Goal: Task Accomplishment & Management: Manage account settings

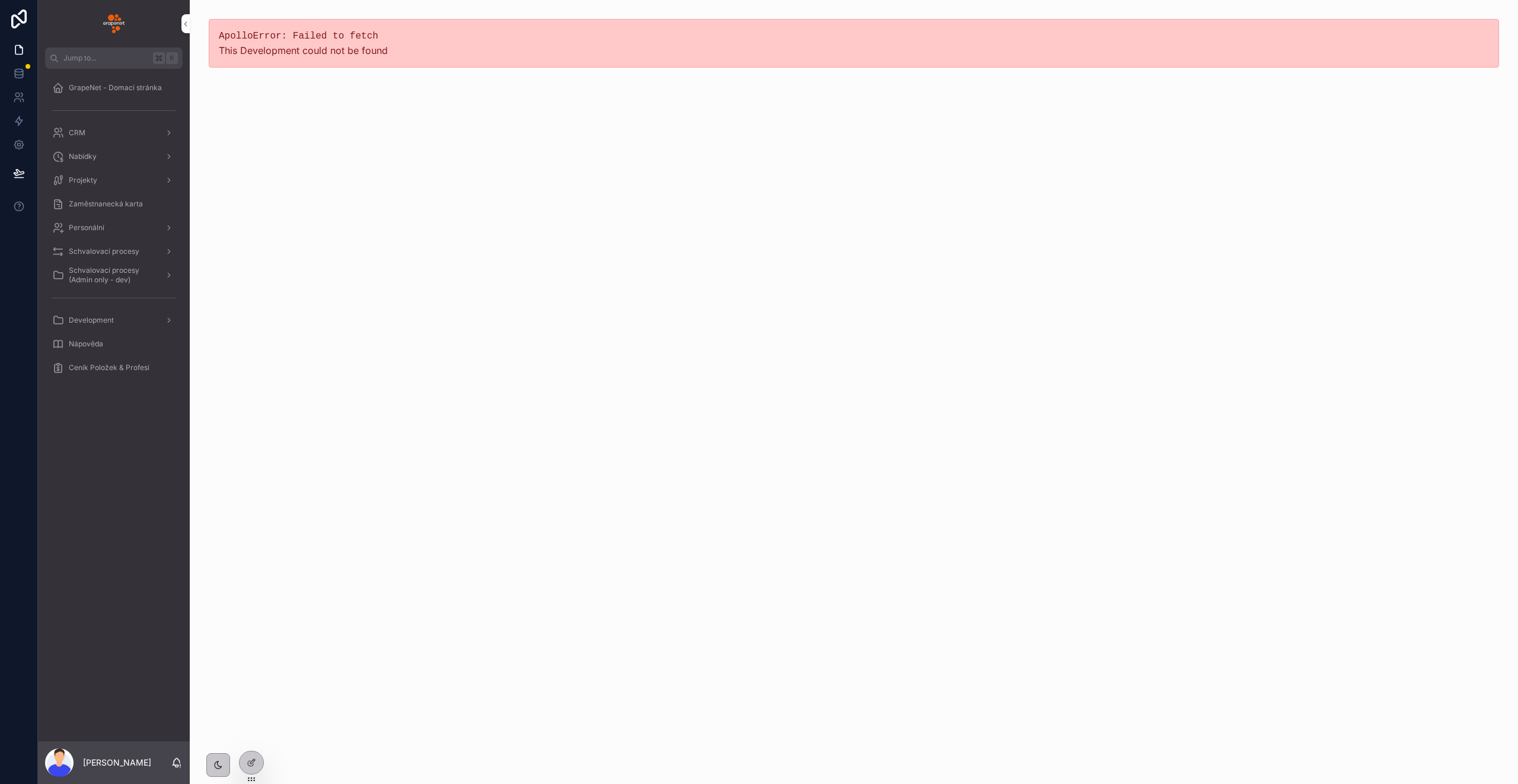
click at [100, 69] on div "GrapeNet - Domací stránka CRM Nabídky Projekty Zaměstnanecká karta Personální S…" at bounding box center [114, 231] width 151 height 325
click at [100, 80] on div "GrapeNet - Domací stránka" at bounding box center [114, 88] width 123 height 19
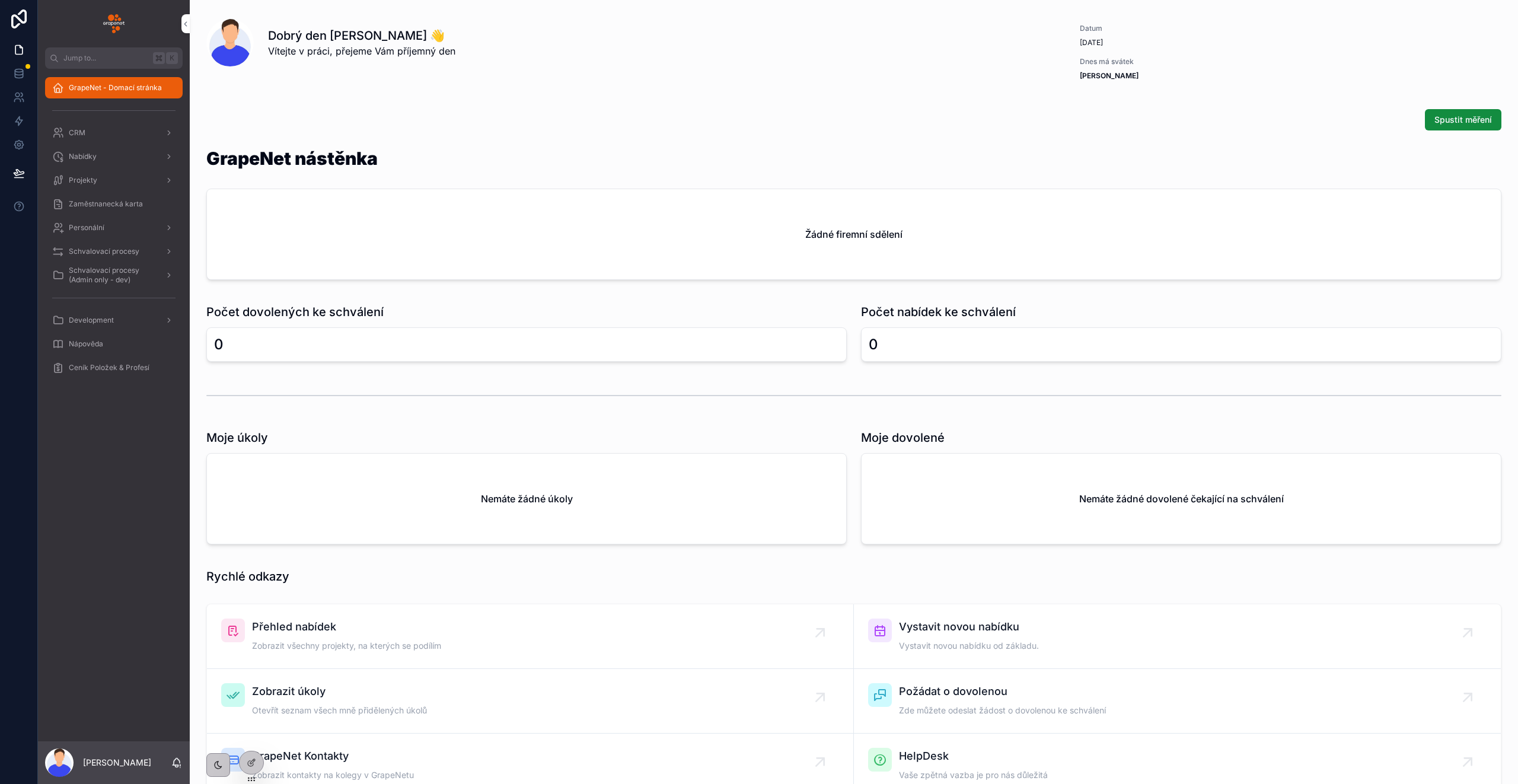
click at [97, 150] on div "Nabídky" at bounding box center [114, 156] width 123 height 19
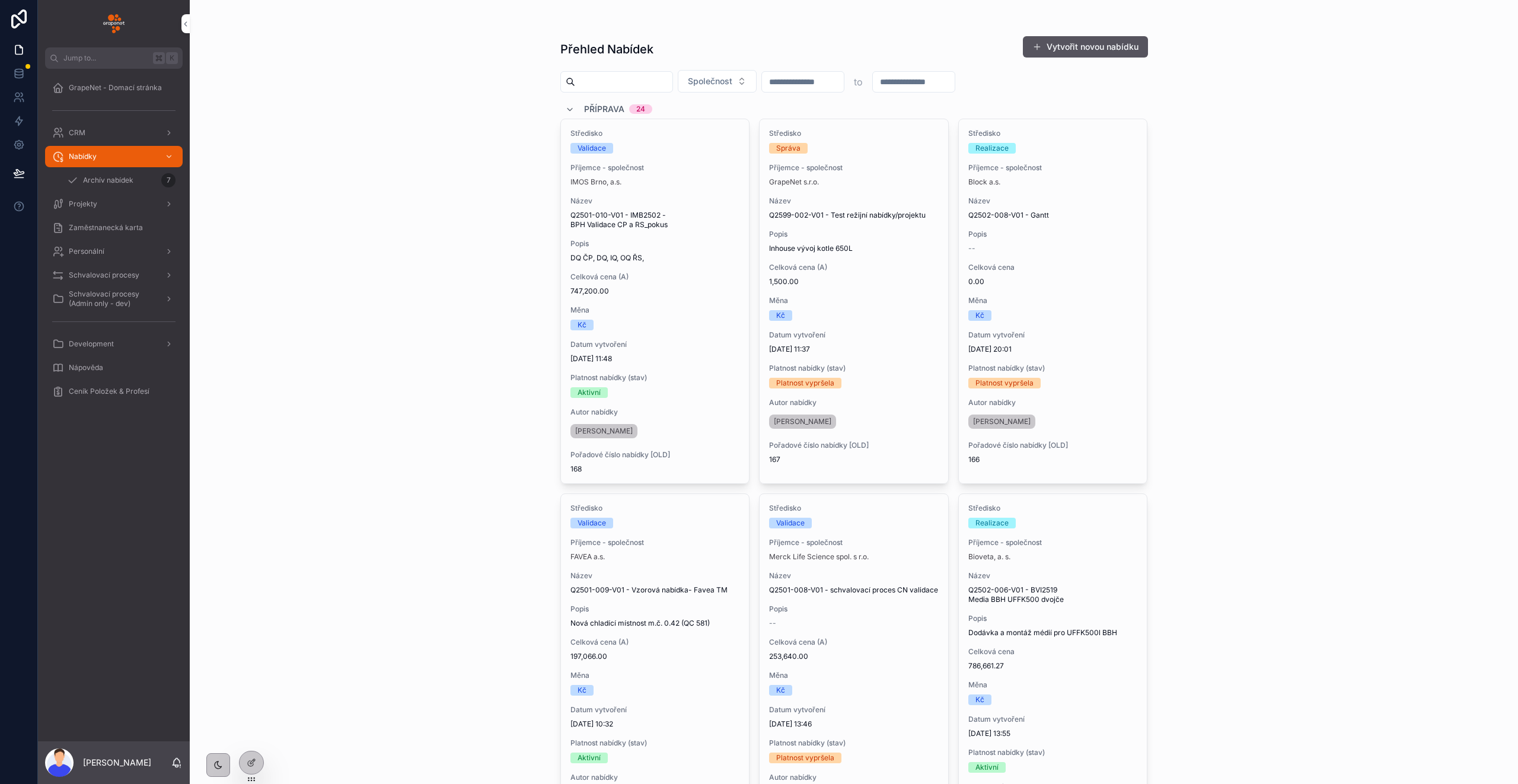
click at [415, 198] on div "Přehled Nabídek Vytvořit novou nabídku Společnost to Příprava 24 Středisko Vali…" at bounding box center [854, 392] width 1328 height 784
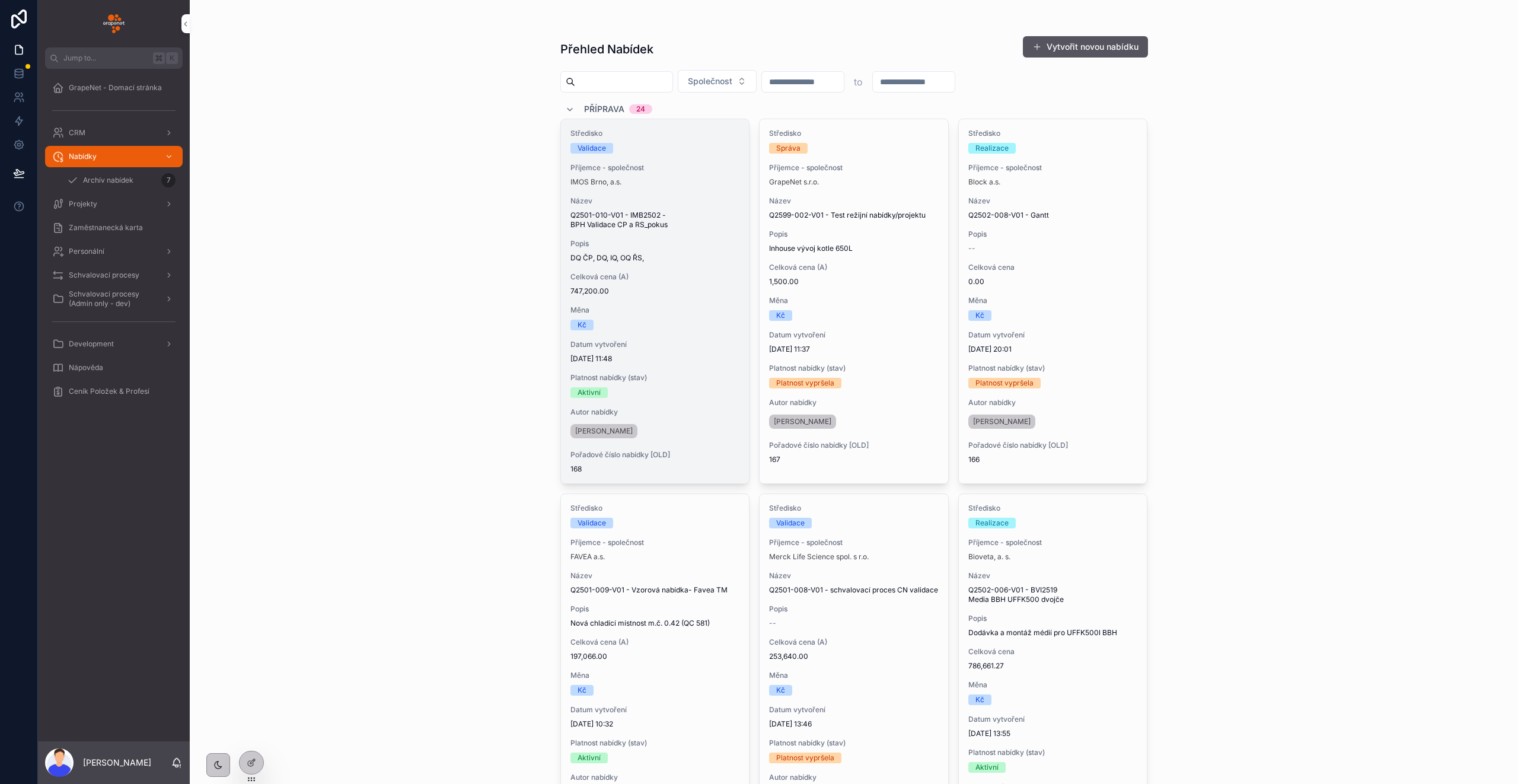
click at [704, 290] on span "747,200.00" at bounding box center [655, 291] width 170 height 9
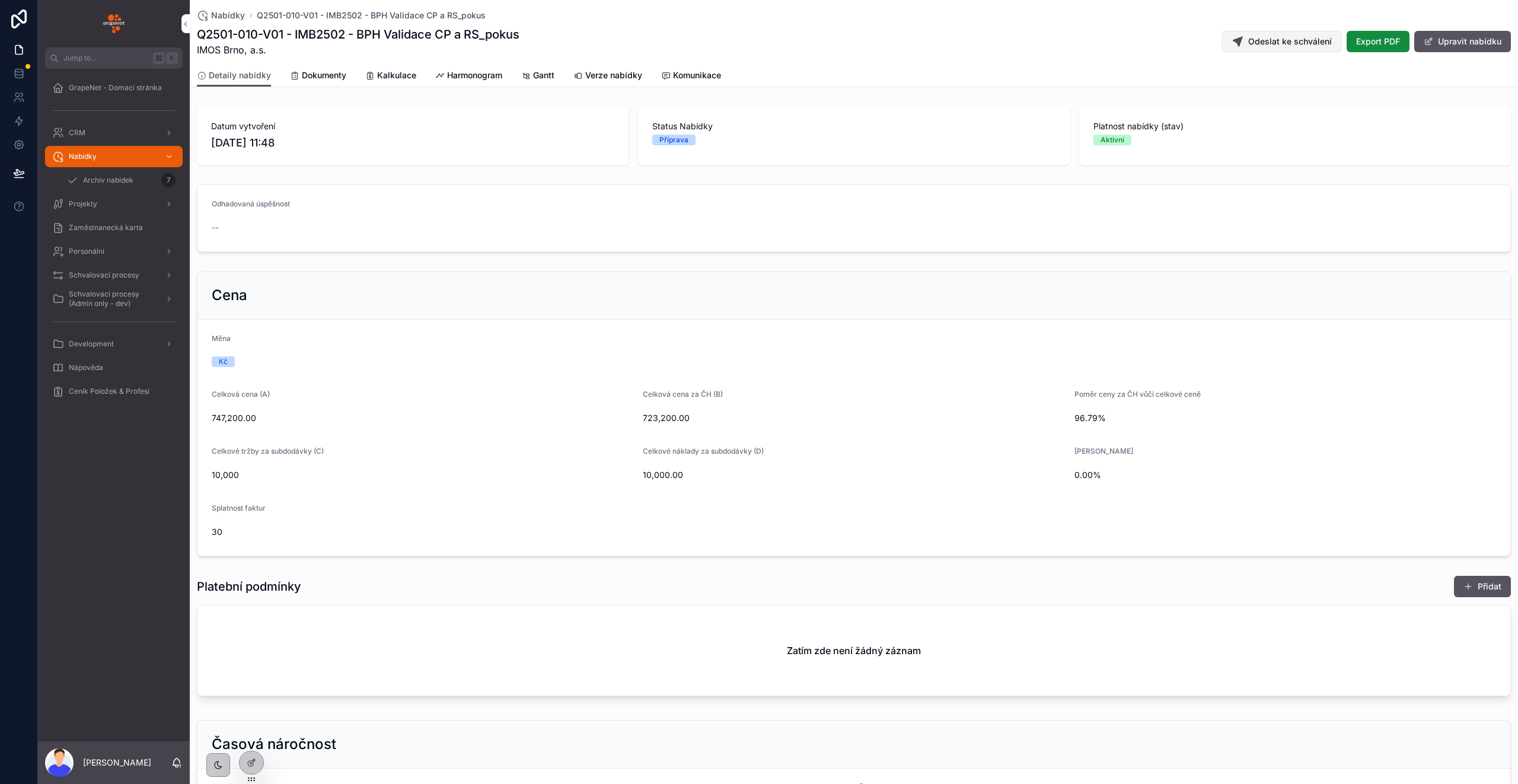
click at [1253, 50] on button "Odeslat ke schválení" at bounding box center [1281, 42] width 121 height 21
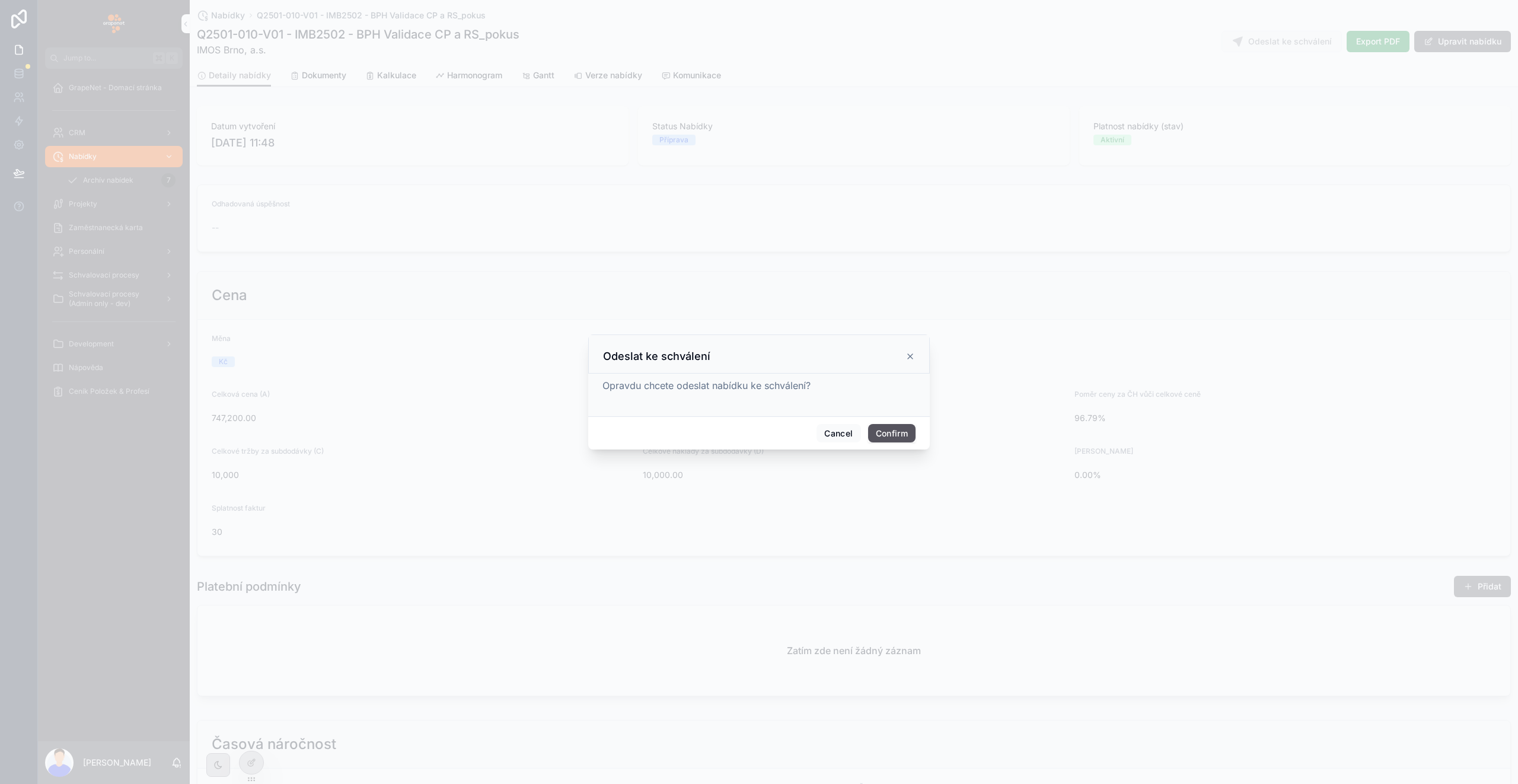
click at [885, 424] on button "Confirm" at bounding box center [891, 434] width 48 height 19
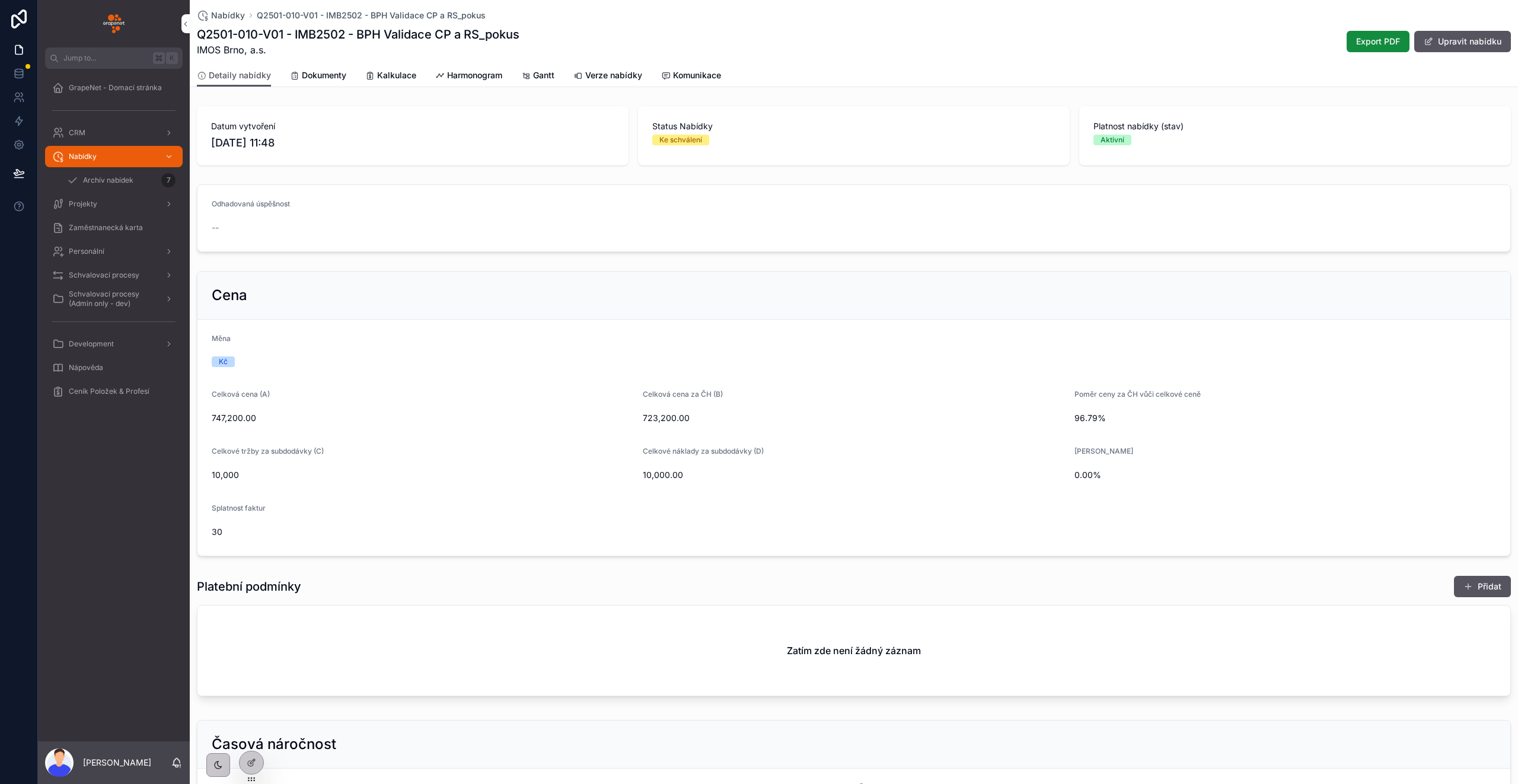
click at [0, 0] on icon at bounding box center [0, 0] width 0 height 0
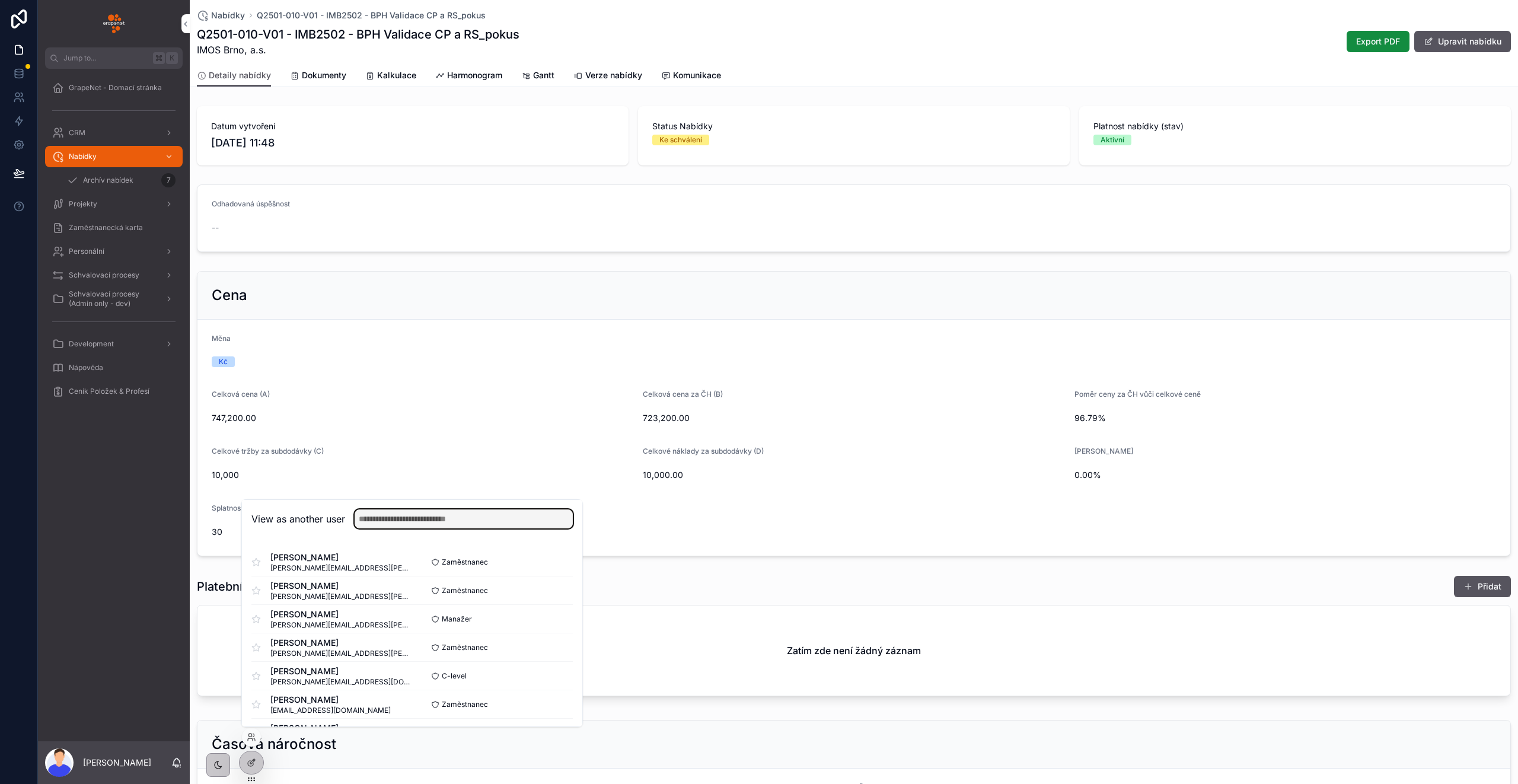
click at [495, 527] on input "text" at bounding box center [464, 519] width 218 height 19
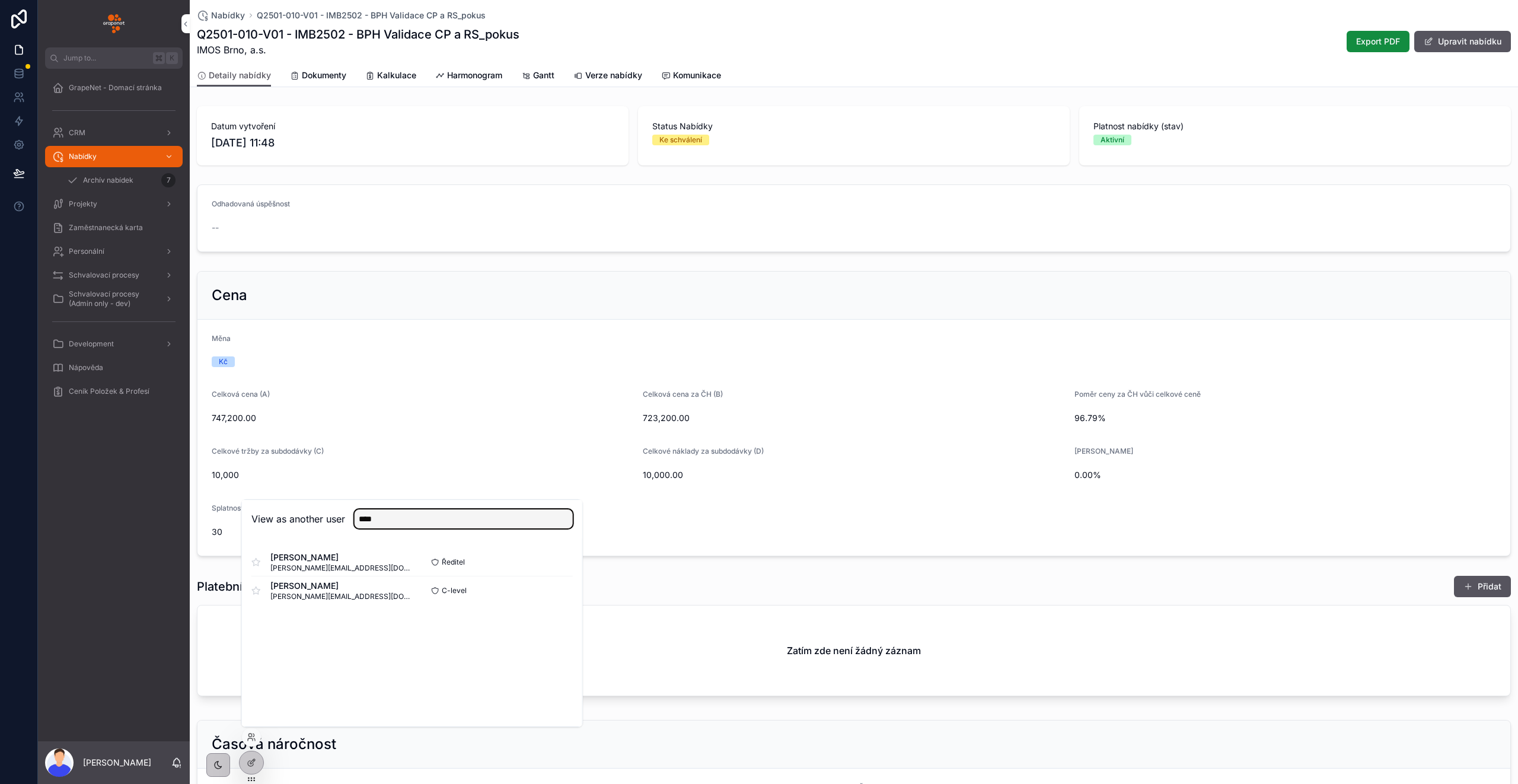
type input "****"
click at [0, 0] on button "Select" at bounding box center [0, 0] width 0 height 0
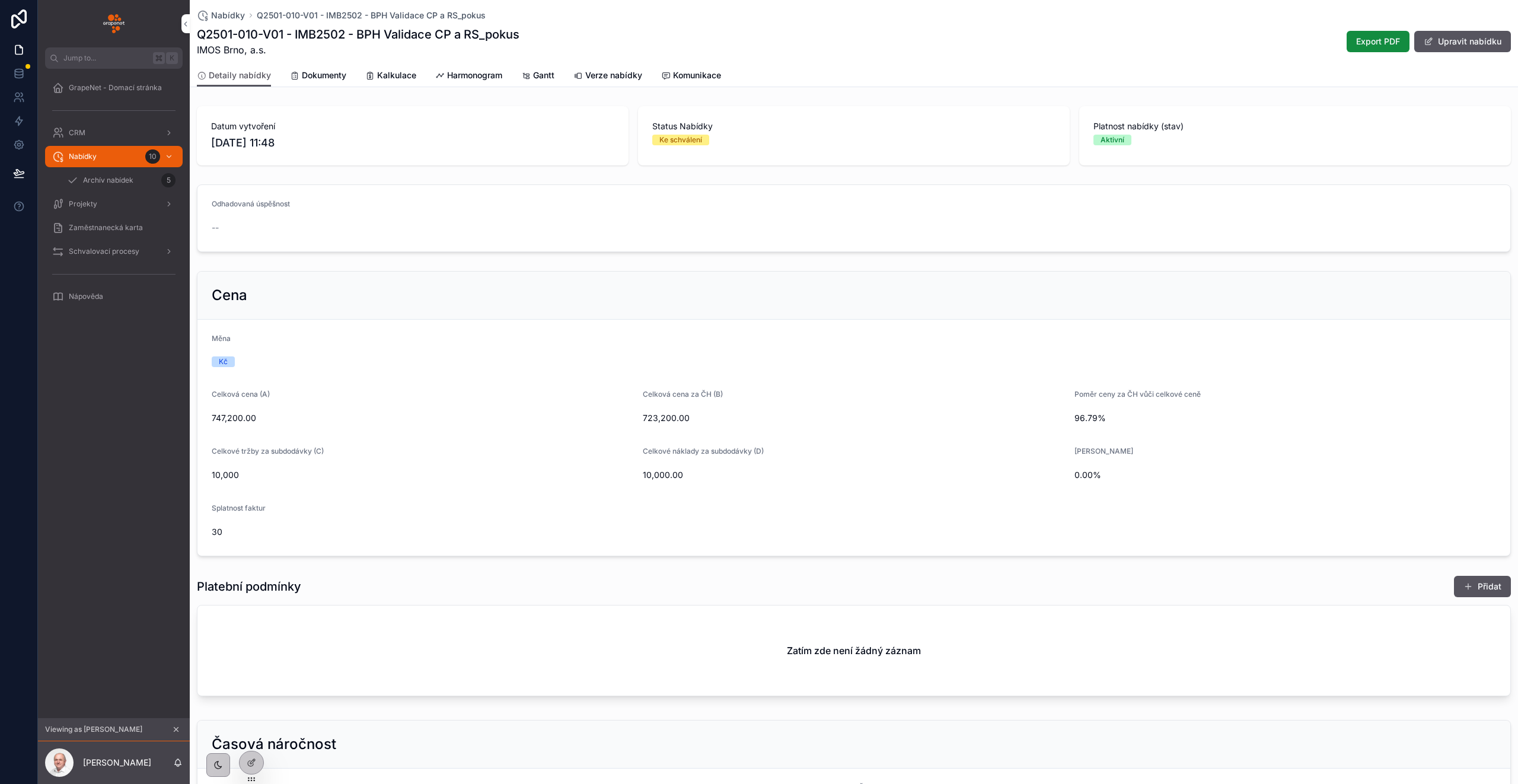
click at [111, 259] on div "Schvalovací procesy" at bounding box center [114, 251] width 123 height 19
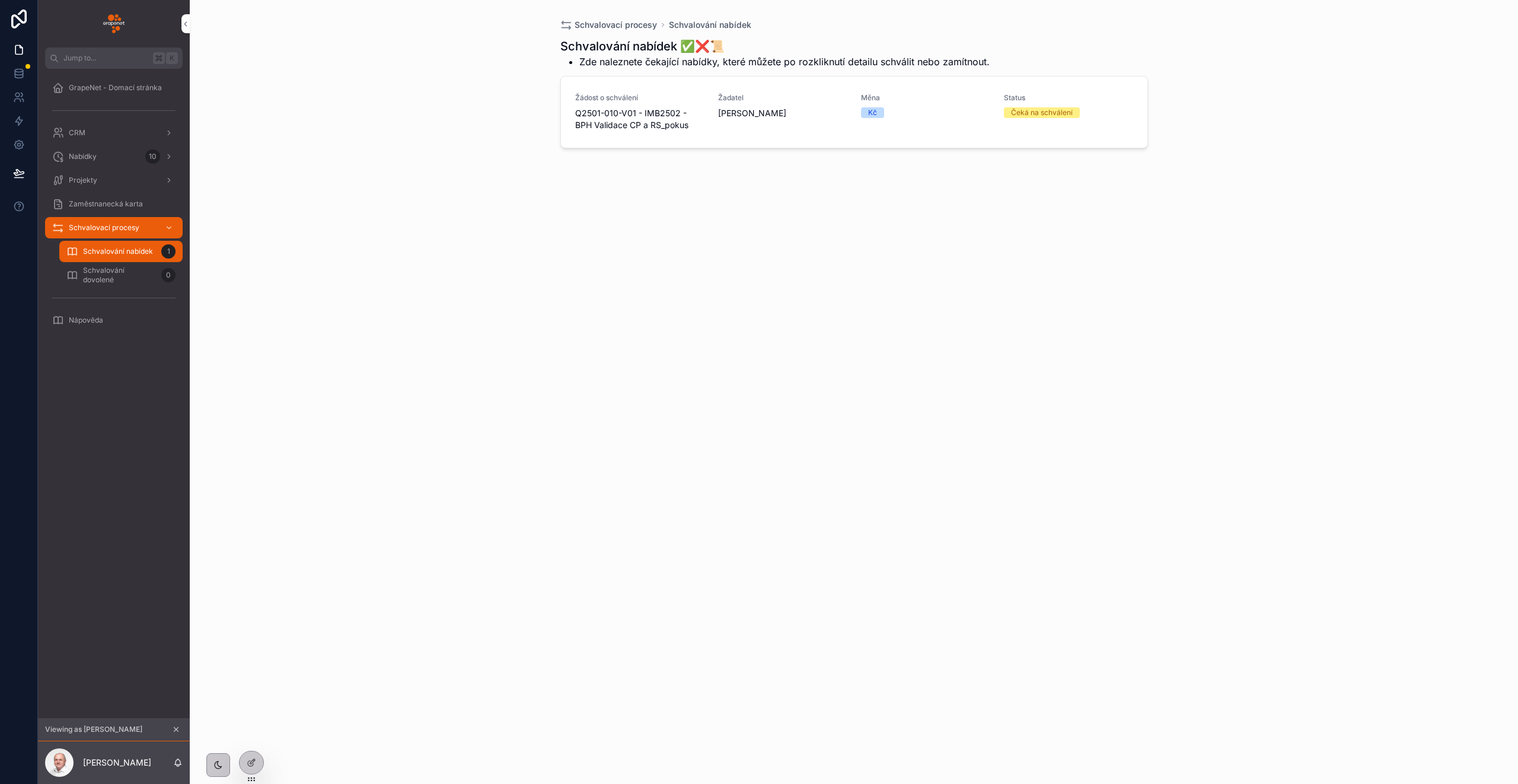
click at [794, 113] on span "[PERSON_NAME]" at bounding box center [782, 113] width 129 height 12
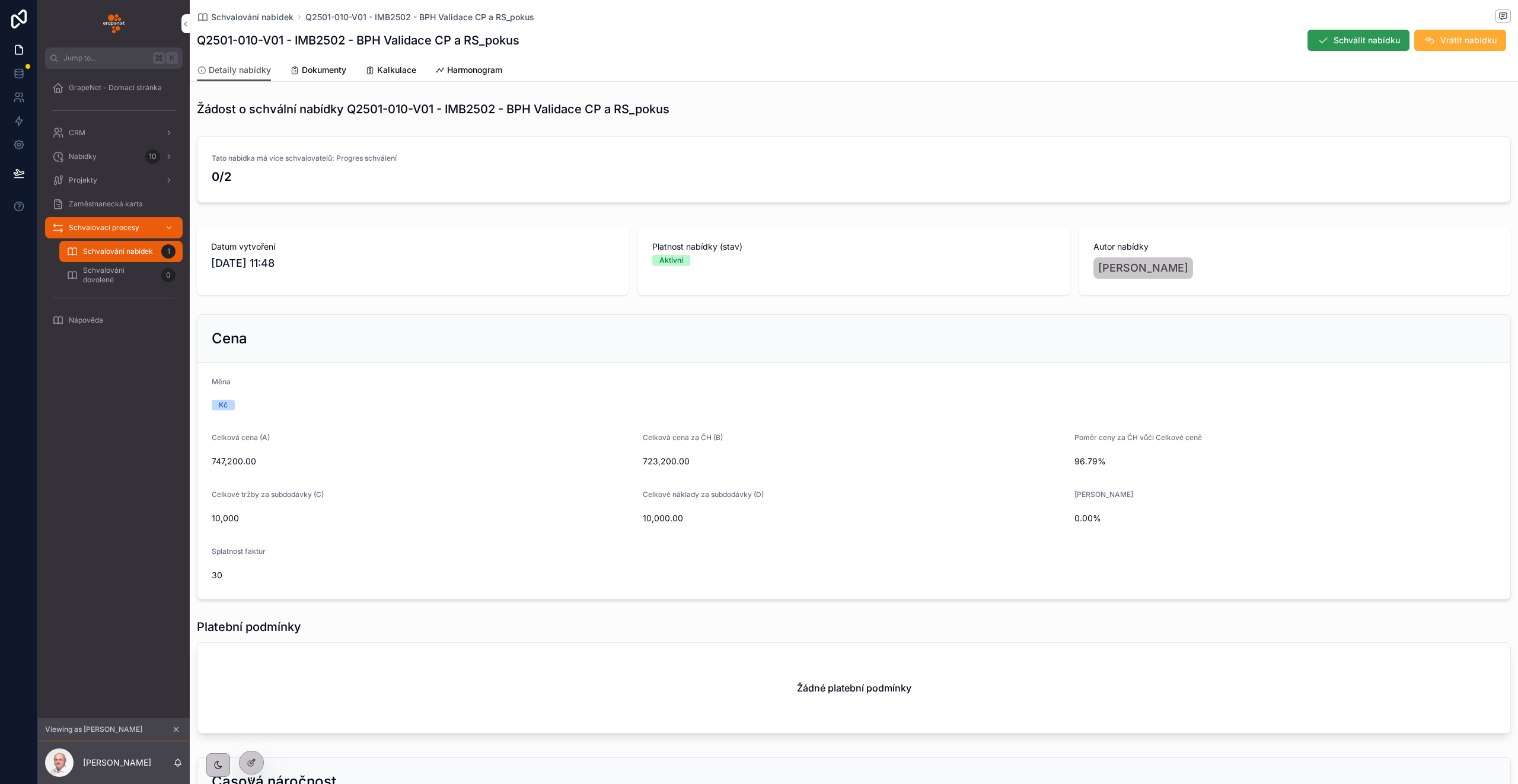
click at [1361, 44] on span "Schválit nabídku" at bounding box center [1367, 40] width 66 height 12
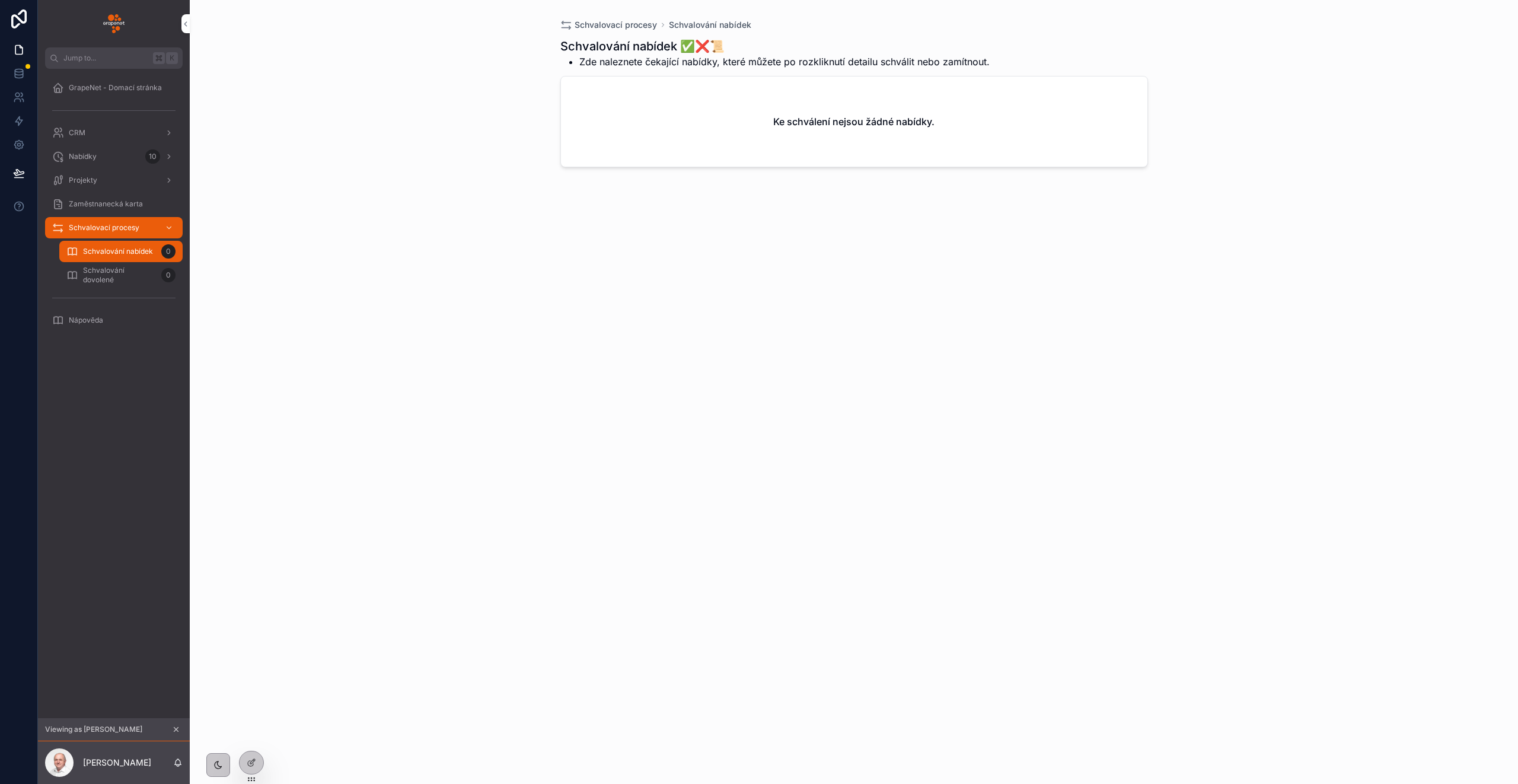
click at [0, 0] on icon at bounding box center [0, 0] width 0 height 0
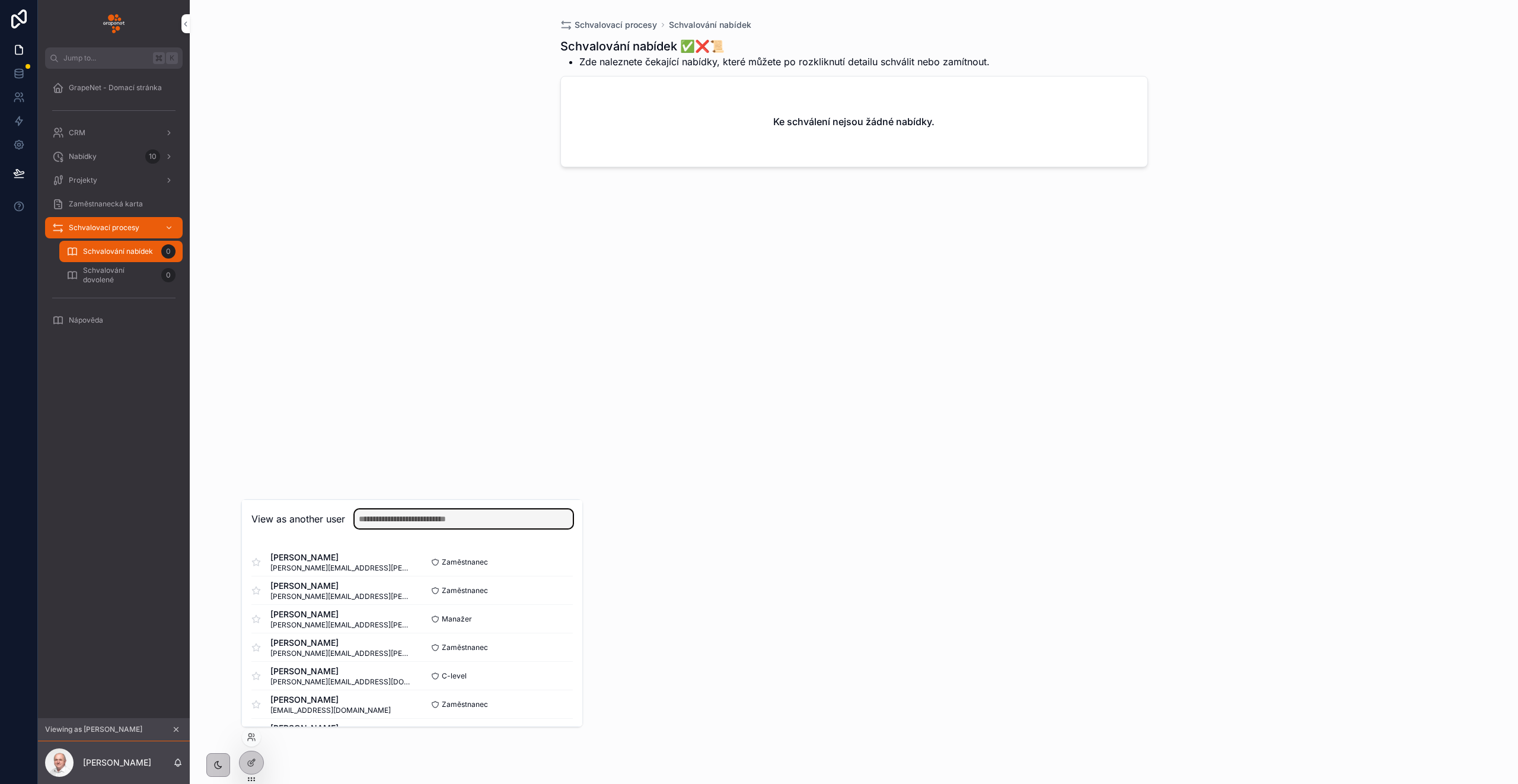
click at [387, 514] on input "text" at bounding box center [464, 519] width 218 height 19
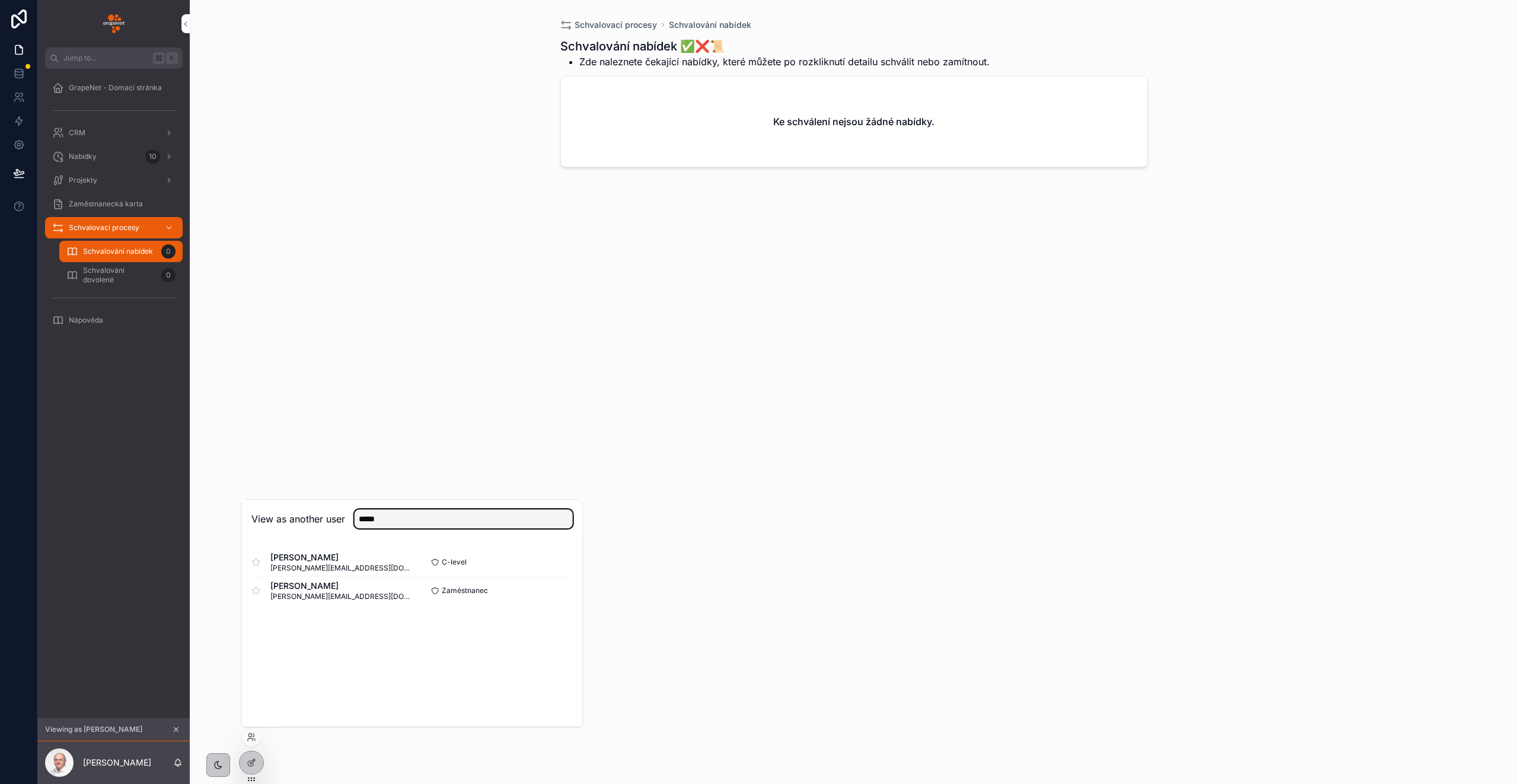
type input "*****"
click at [0, 0] on button "Select" at bounding box center [0, 0] width 0 height 0
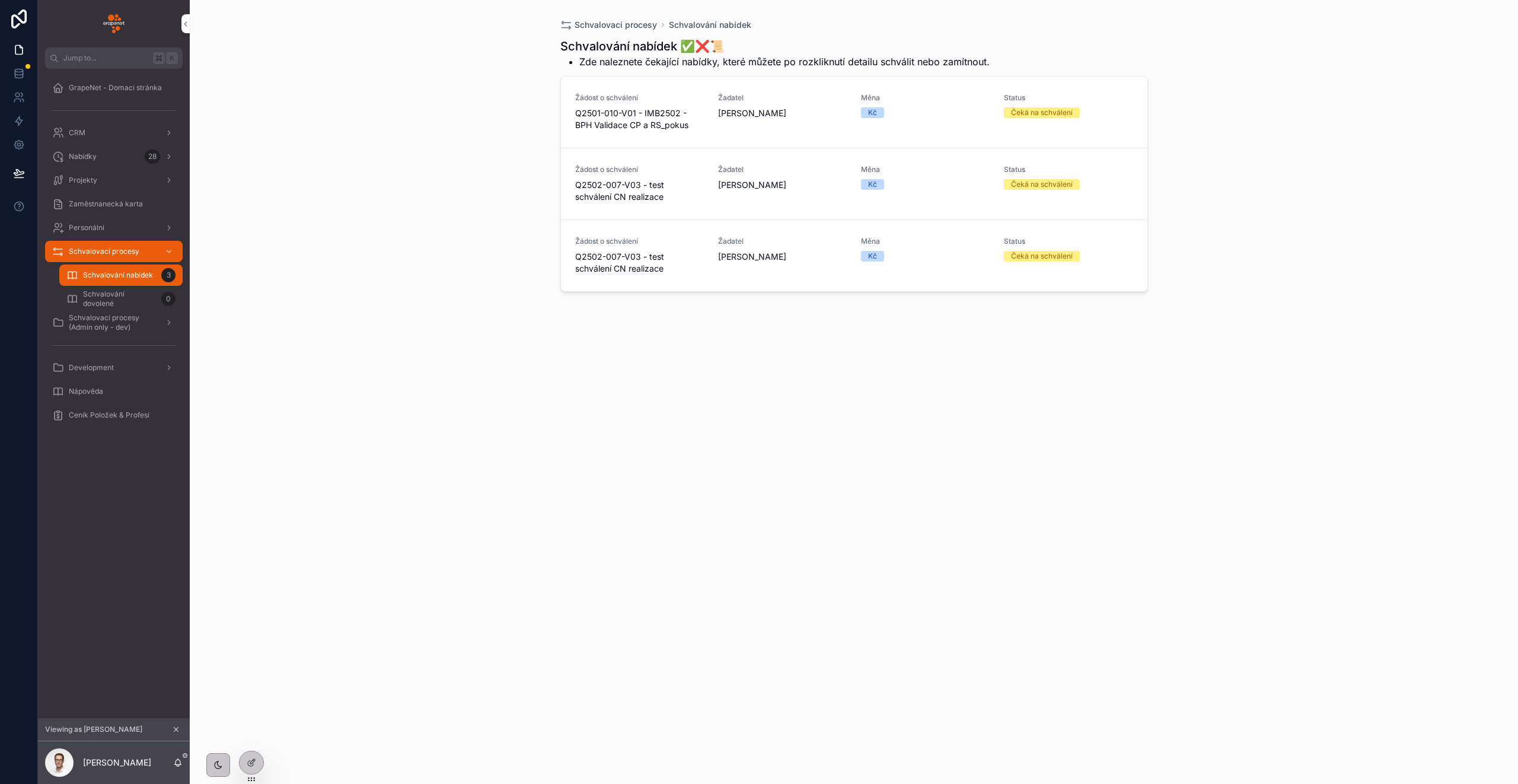
click at [794, 116] on span "[PERSON_NAME]" at bounding box center [782, 113] width 129 height 12
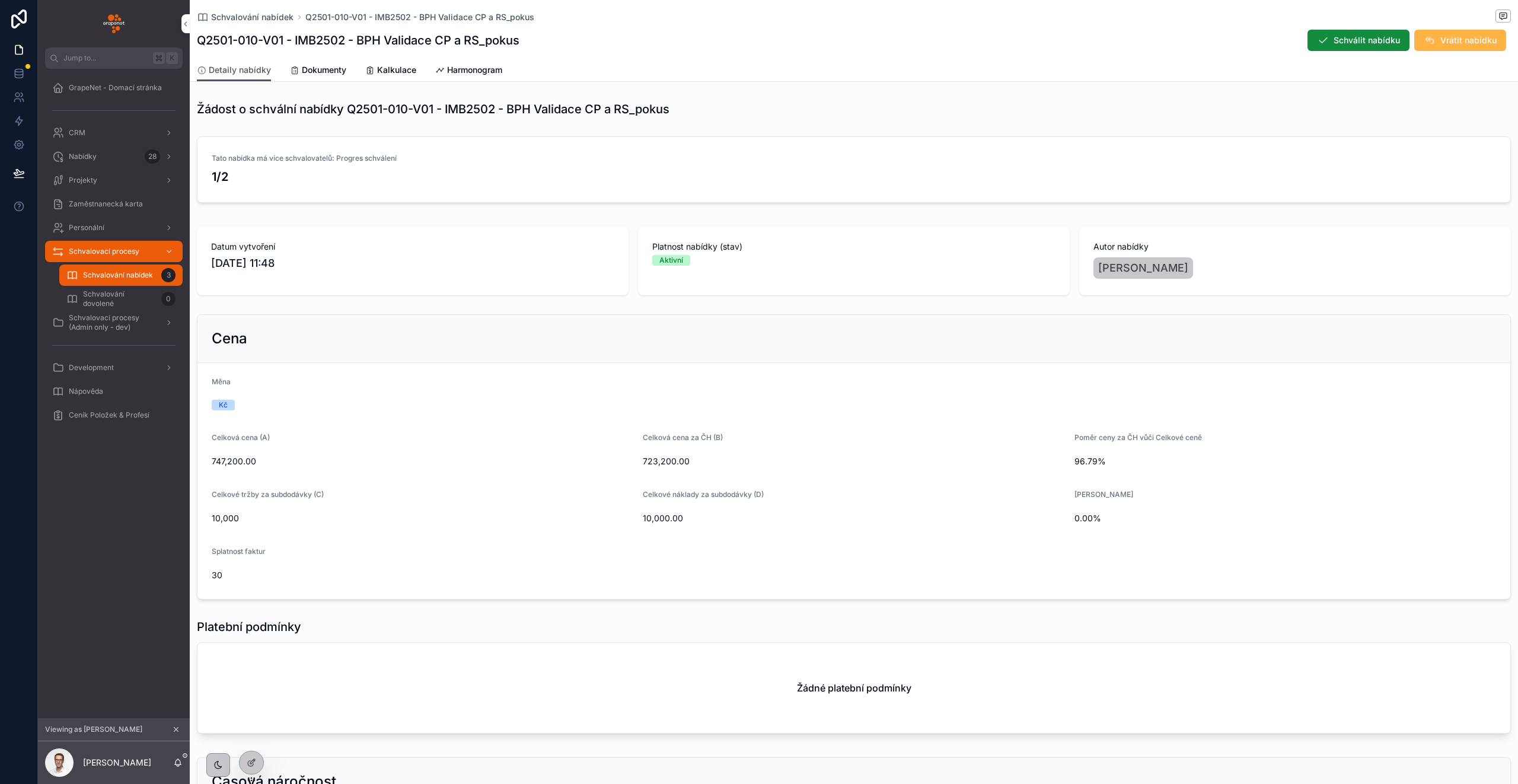
click at [1464, 45] on span "Vrátit nabídku" at bounding box center [1468, 40] width 56 height 12
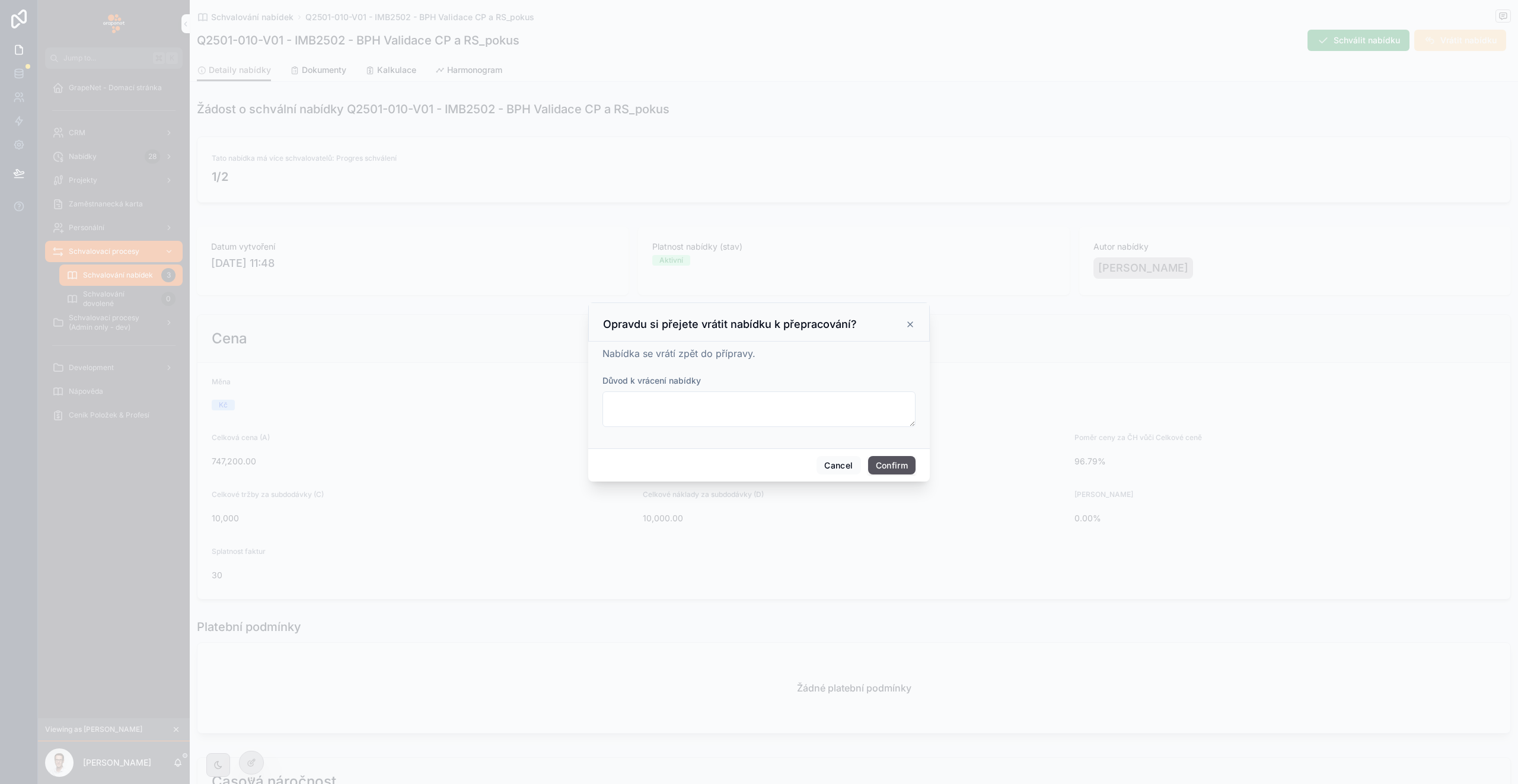
click at [899, 460] on button "Confirm" at bounding box center [891, 465] width 48 height 19
click at [784, 128] on div at bounding box center [759, 392] width 1518 height 784
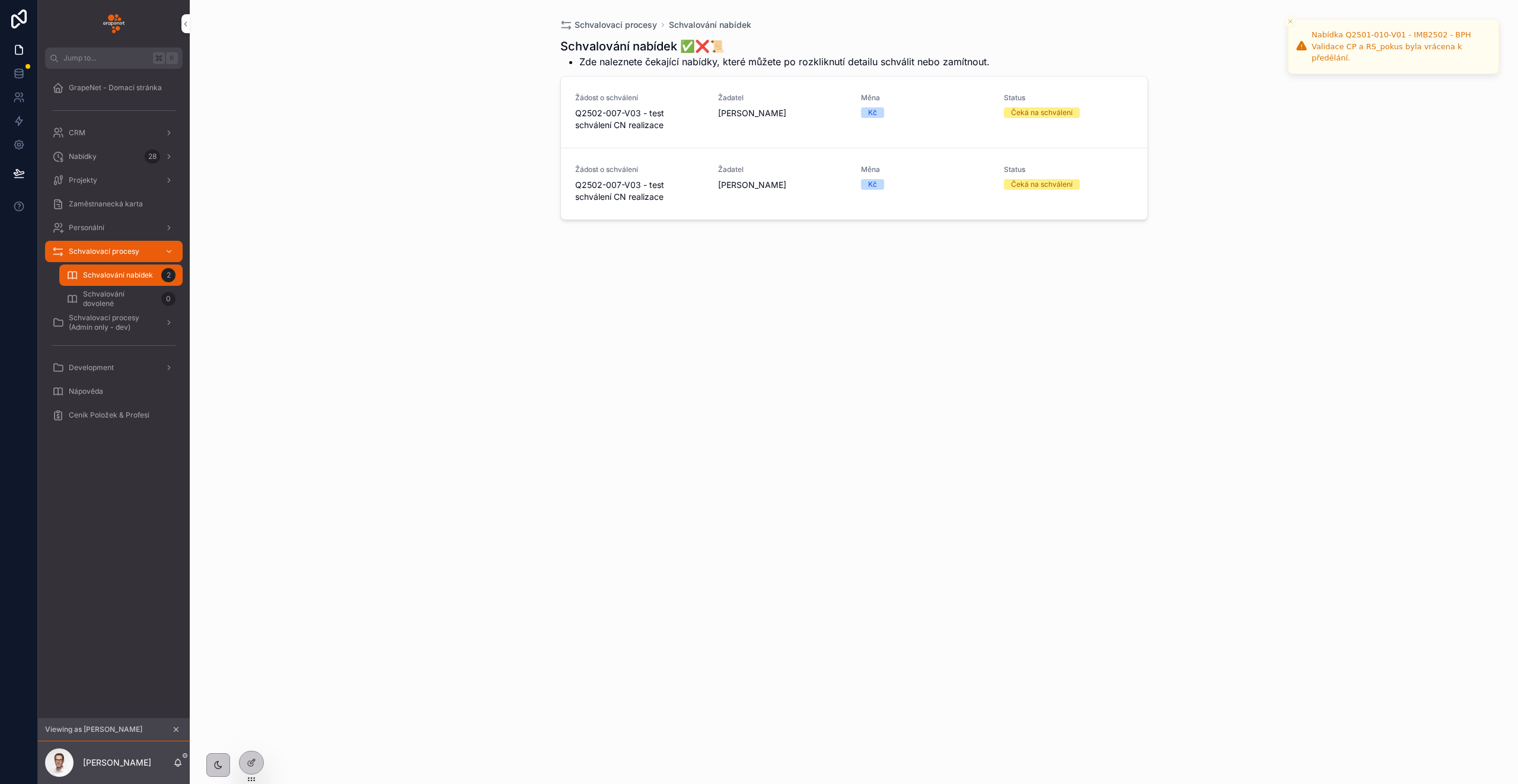
click at [111, 150] on div "Nabídky 28" at bounding box center [114, 156] width 123 height 19
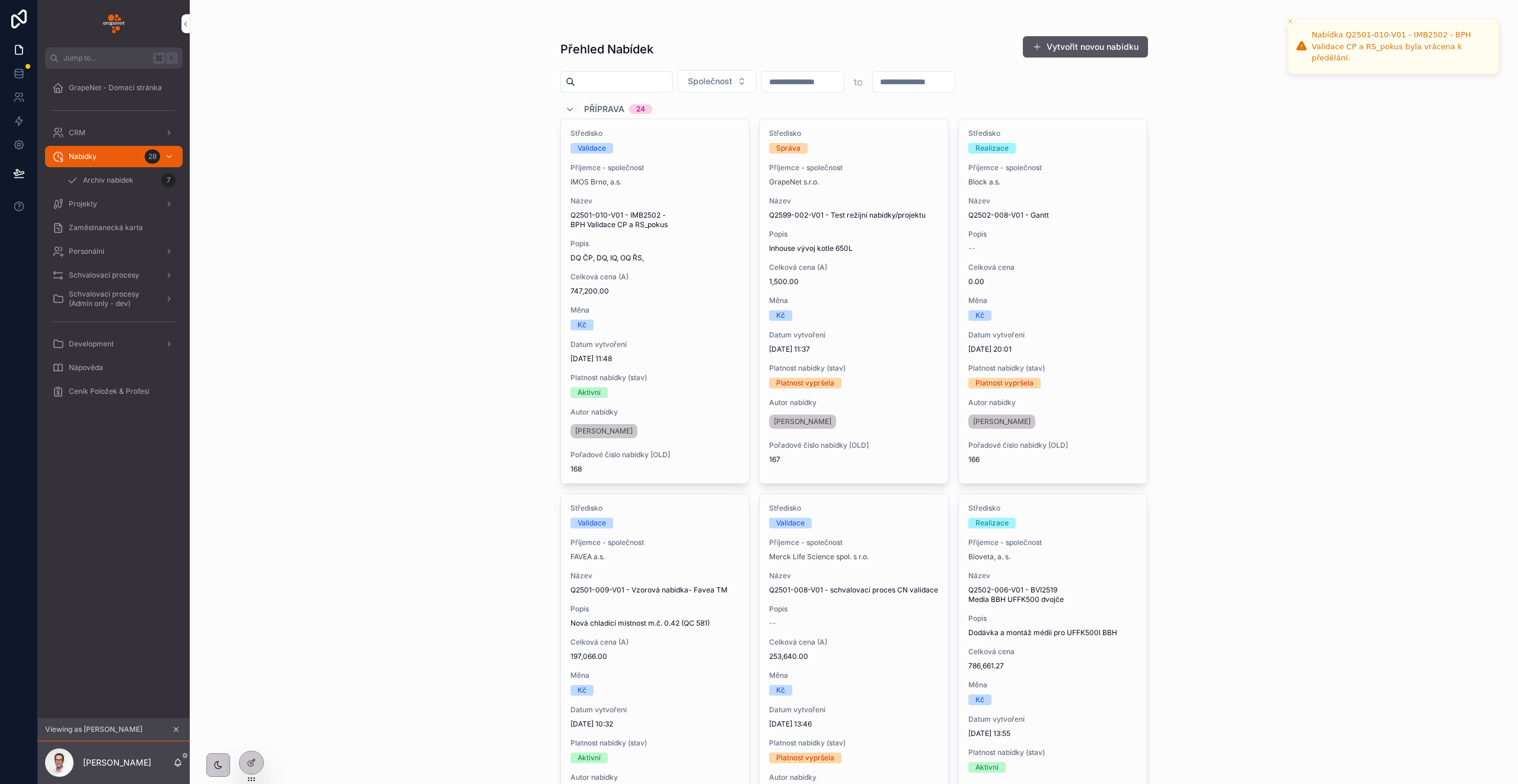
click at [177, 730] on icon "scrollable content" at bounding box center [176, 730] width 4 height 4
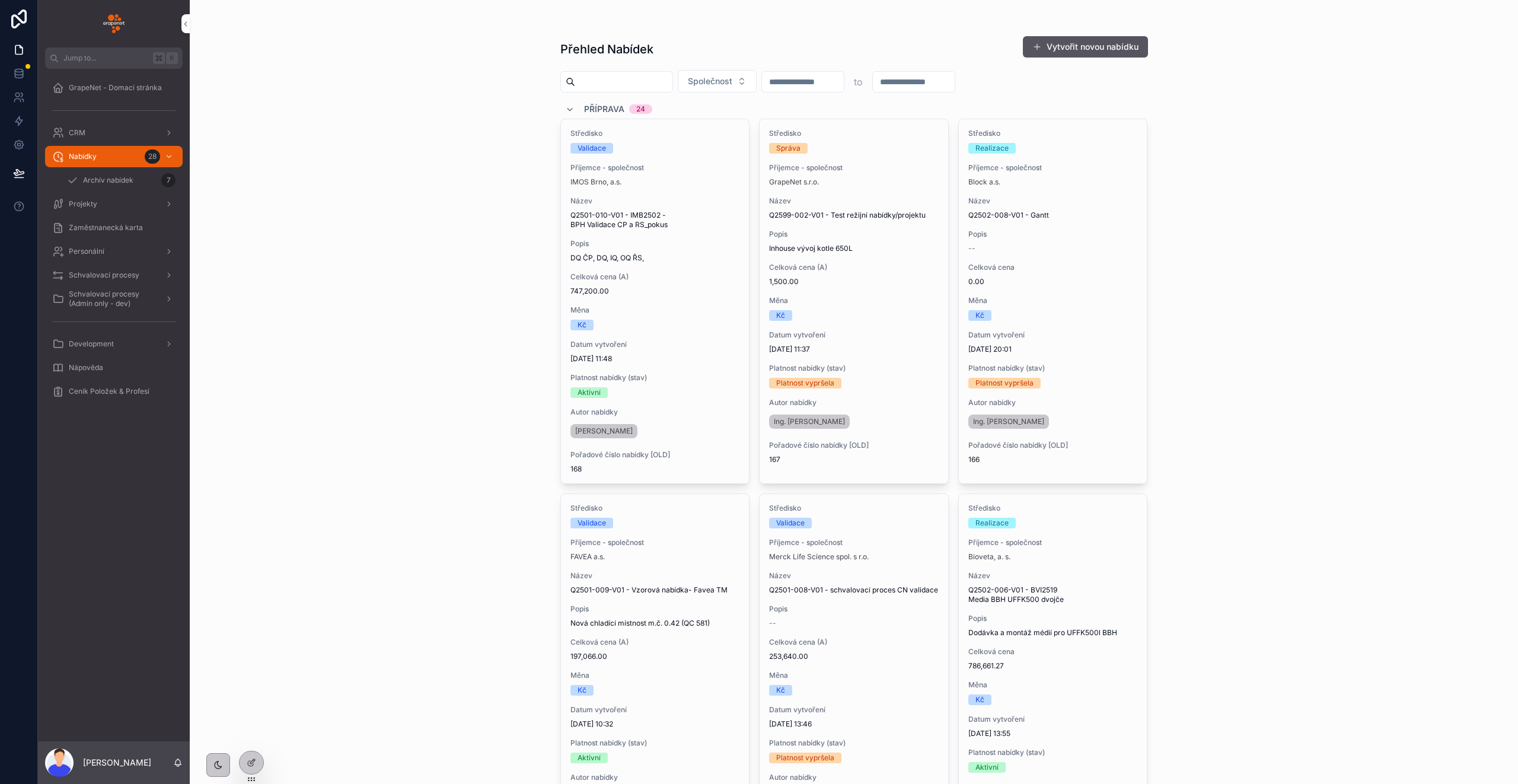
click at [58, 302] on icon "scrollable content" at bounding box center [58, 299] width 12 height 12
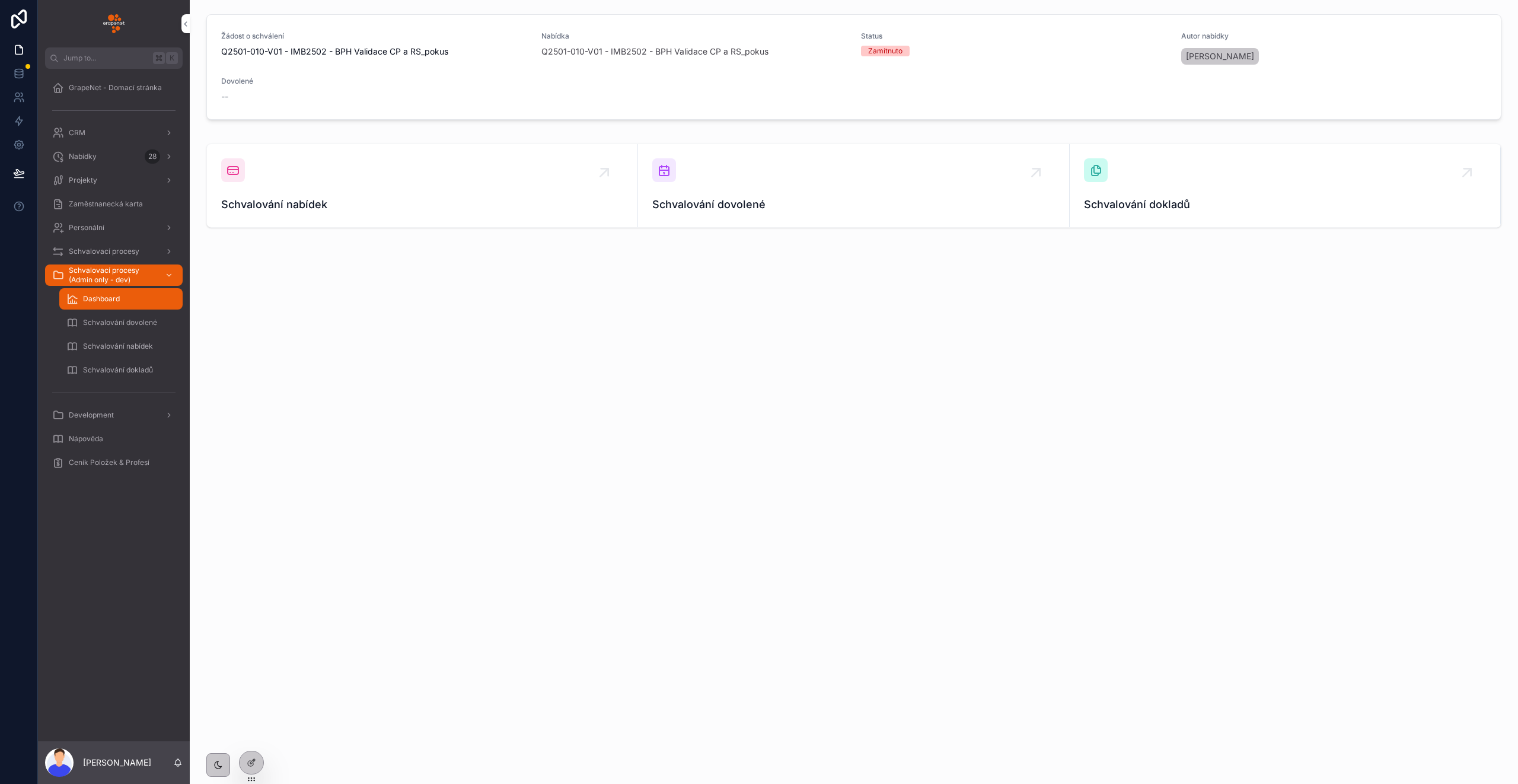
click at [103, 365] on span "Schvalování dokladů" at bounding box center [118, 370] width 70 height 9
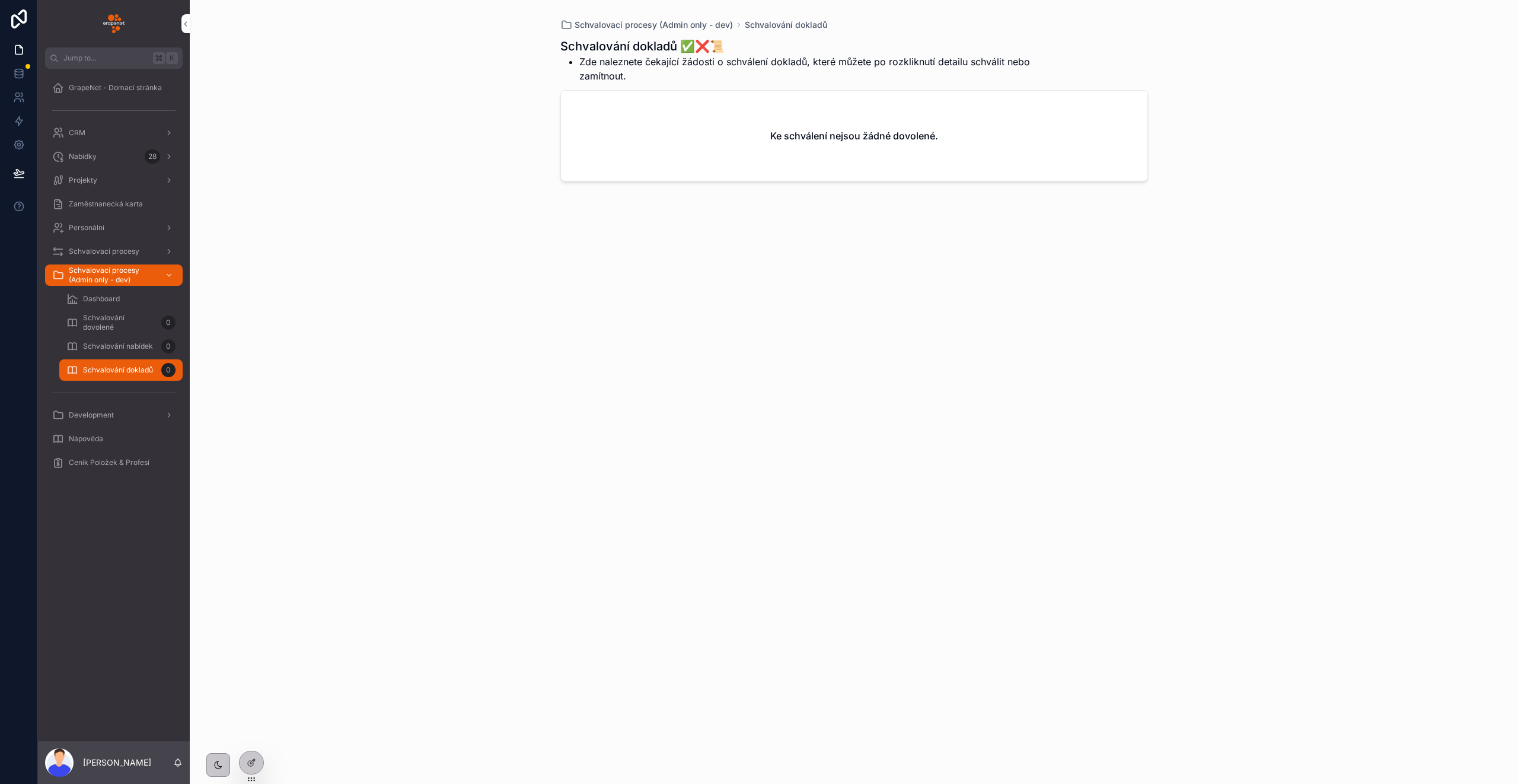
click at [0, 0] on icon at bounding box center [0, 0] width 0 height 0
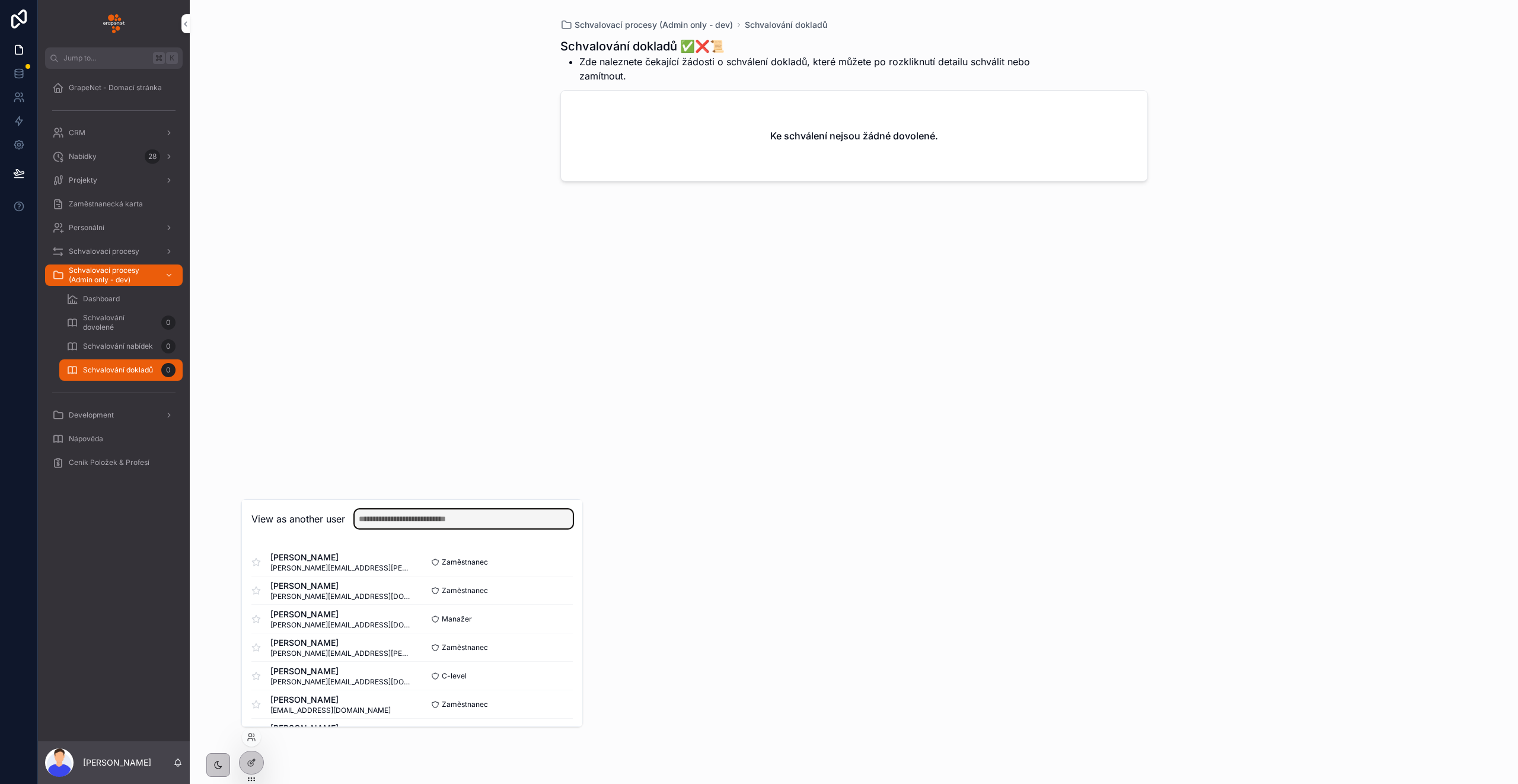
click at [501, 521] on input "text" at bounding box center [464, 519] width 218 height 19
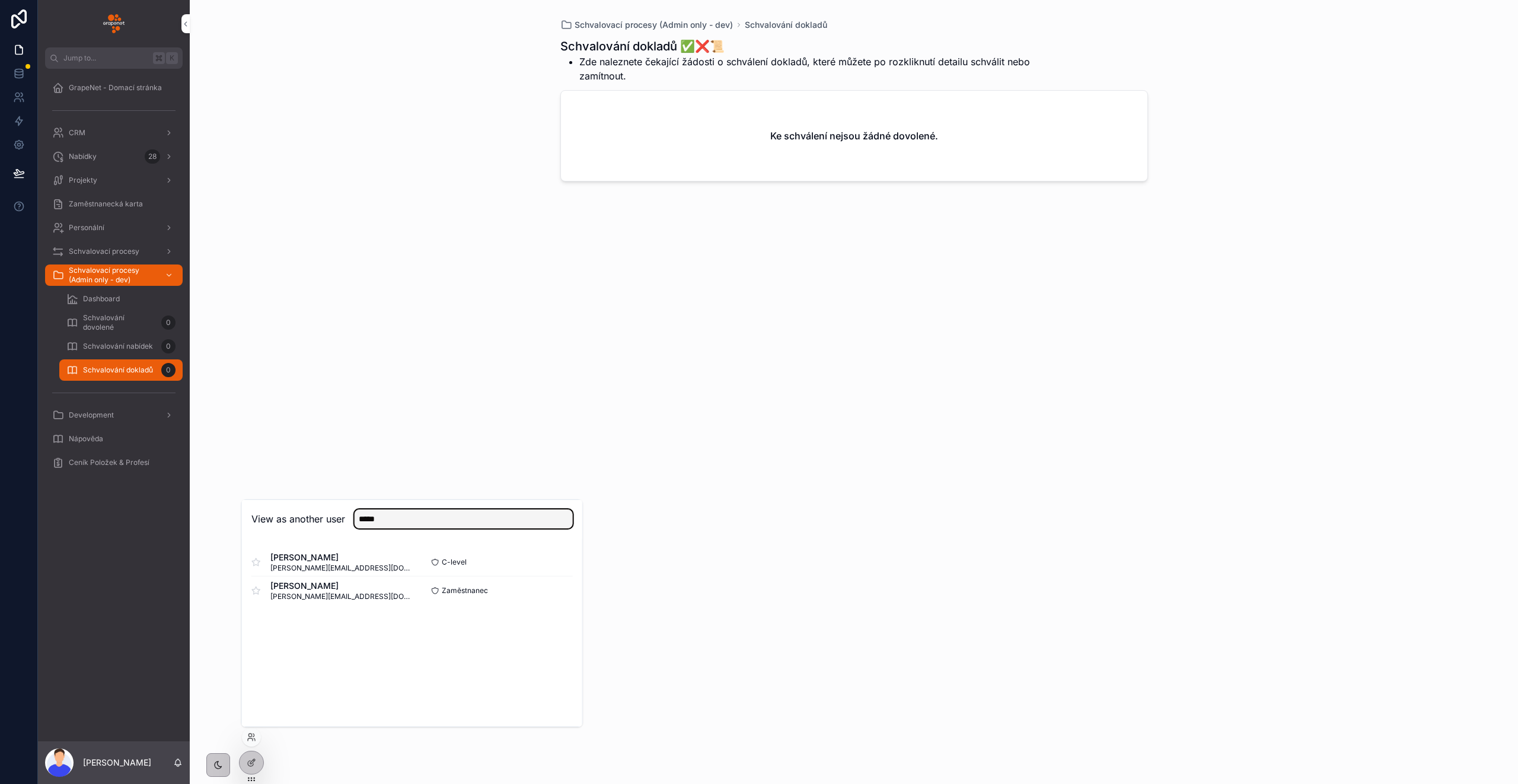
type input "*****"
click at [0, 0] on button "Select" at bounding box center [0, 0] width 0 height 0
